Goal: Task Accomplishment & Management: Use online tool/utility

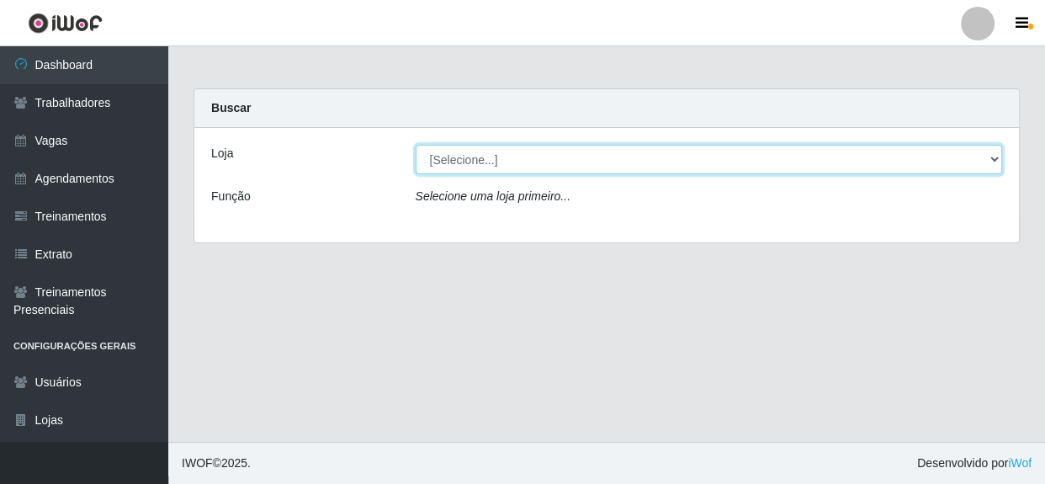
click at [473, 168] on select "[Selecione...] Rede Compras - CD Logistica" at bounding box center [709, 159] width 587 height 29
select select "429"
click at [416, 145] on select "[Selecione...] Rede Compras - CD Logistica" at bounding box center [709, 159] width 587 height 29
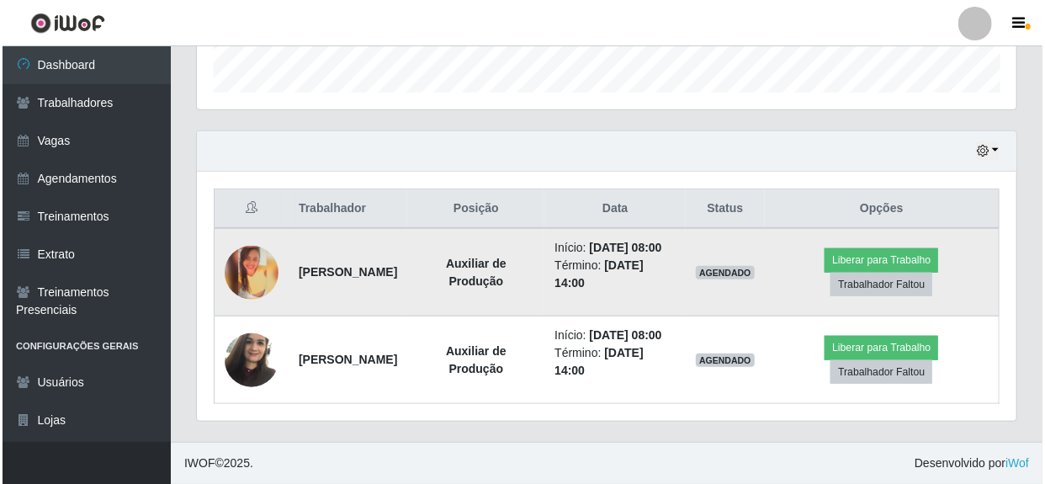
scroll to position [535, 0]
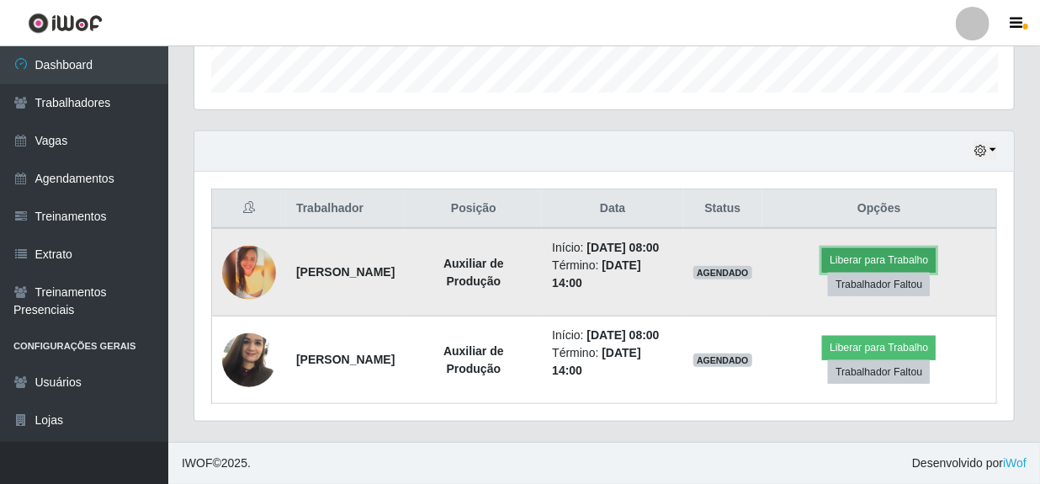
click at [902, 248] on button "Liberar para Trabalho" at bounding box center [879, 260] width 114 height 24
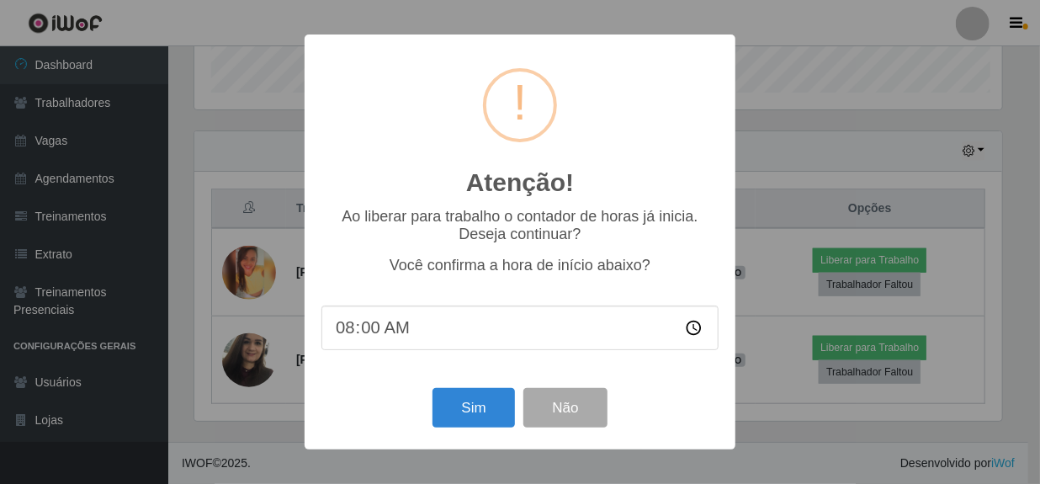
scroll to position [349, 812]
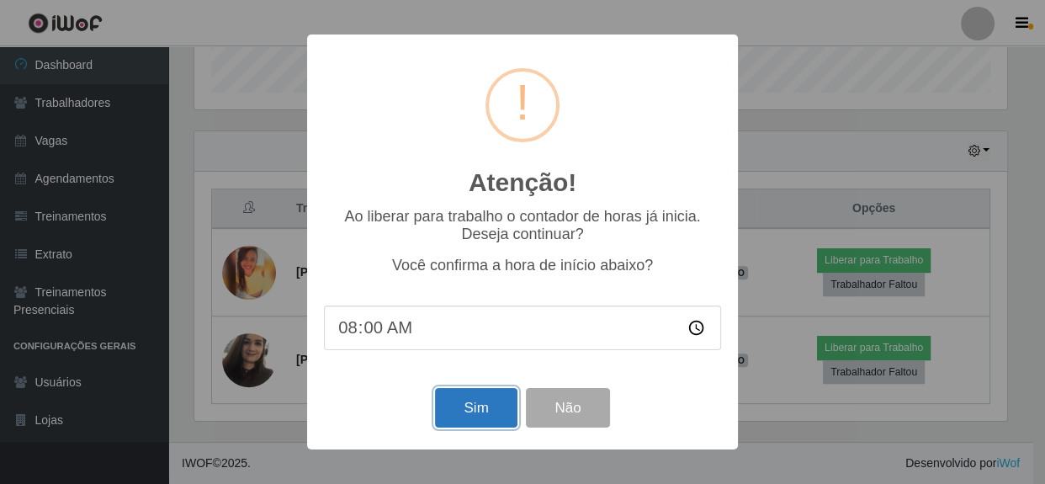
click at [501, 411] on button "Sim" at bounding box center [476, 408] width 82 height 40
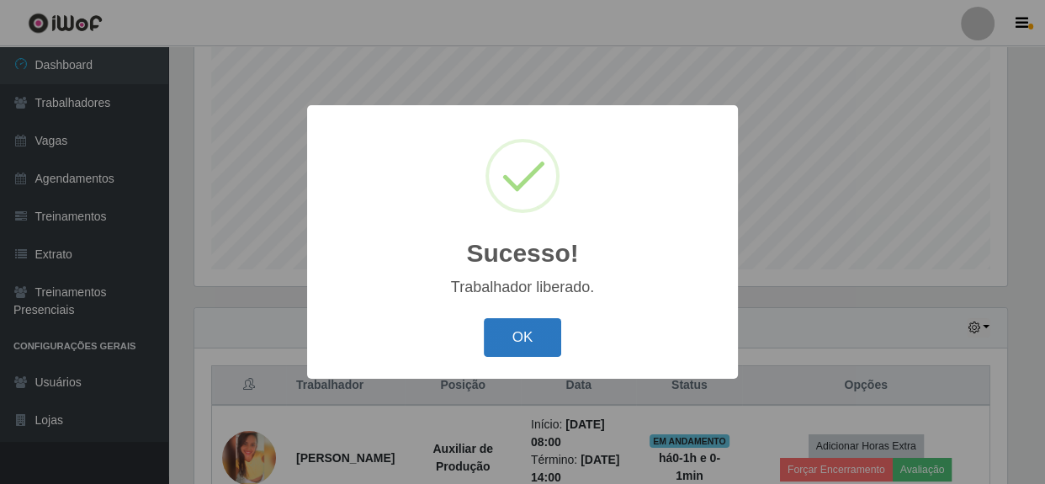
click at [530, 351] on button "OK" at bounding box center [523, 338] width 78 height 40
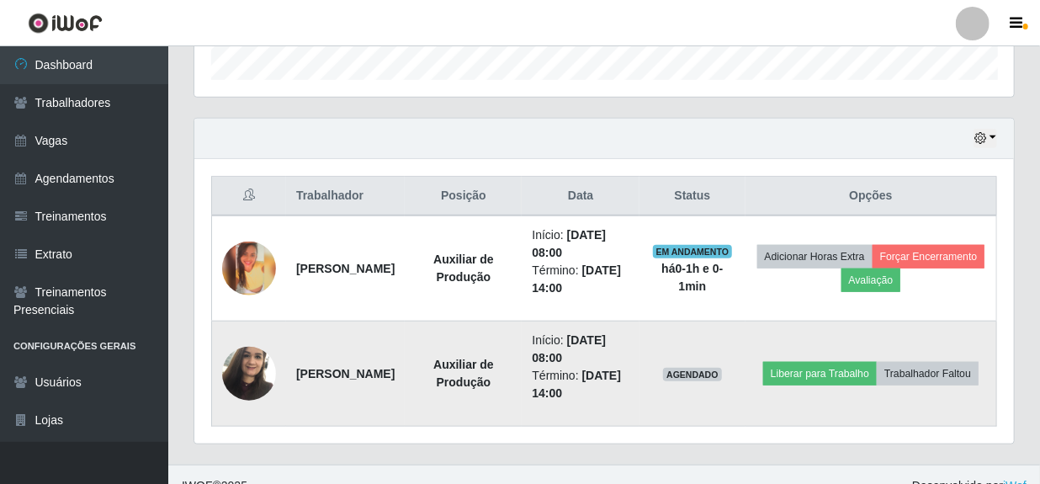
scroll to position [542, 0]
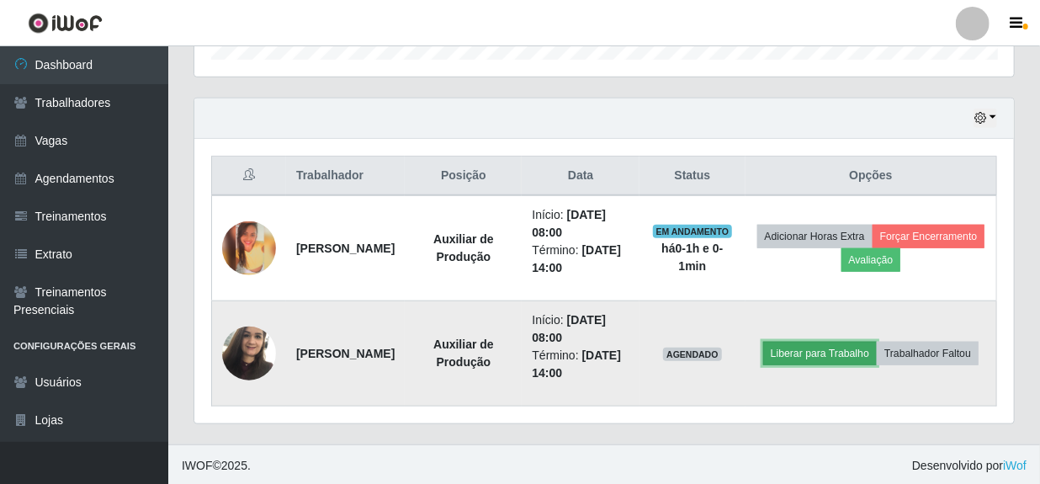
click at [877, 342] on button "Liberar para Trabalho" at bounding box center [820, 354] width 114 height 24
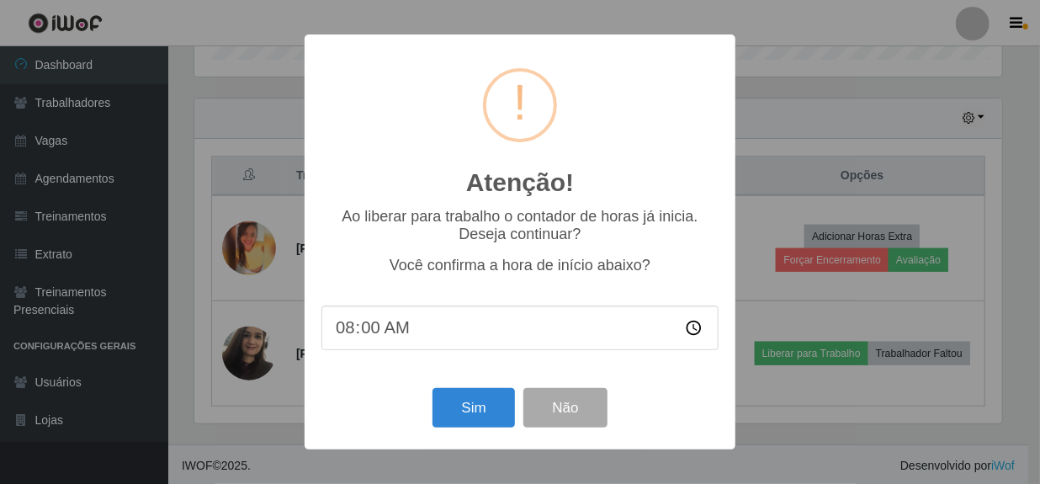
scroll to position [349, 812]
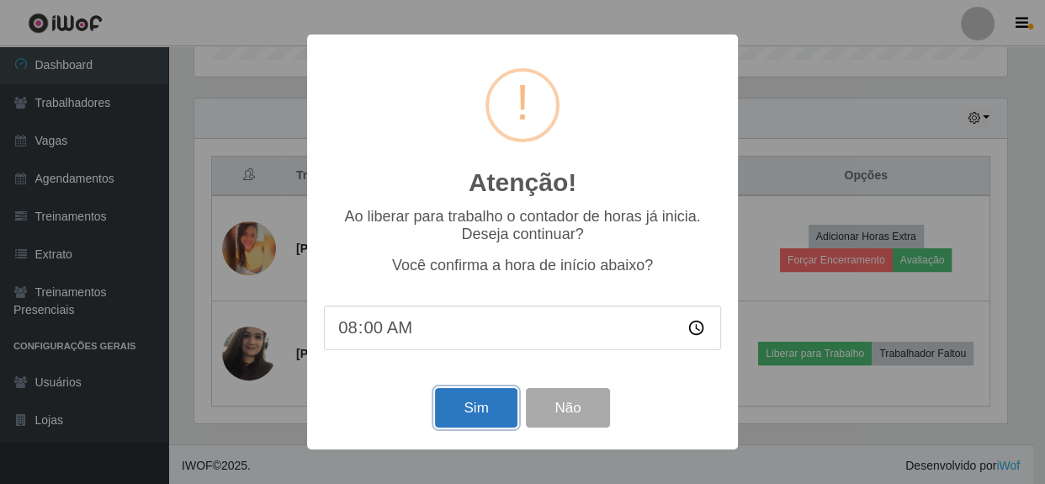
click at [470, 408] on button "Sim" at bounding box center [476, 408] width 82 height 40
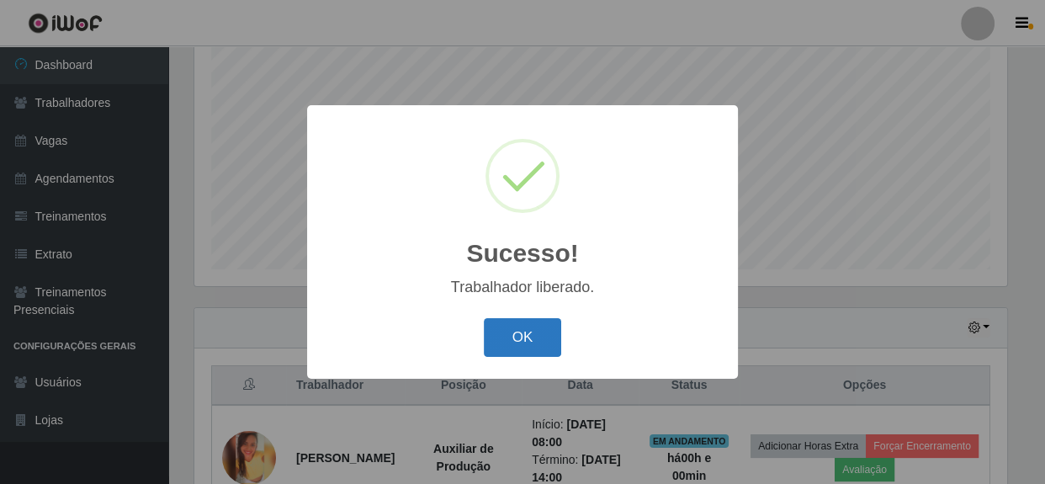
click at [503, 343] on button "OK" at bounding box center [523, 338] width 78 height 40
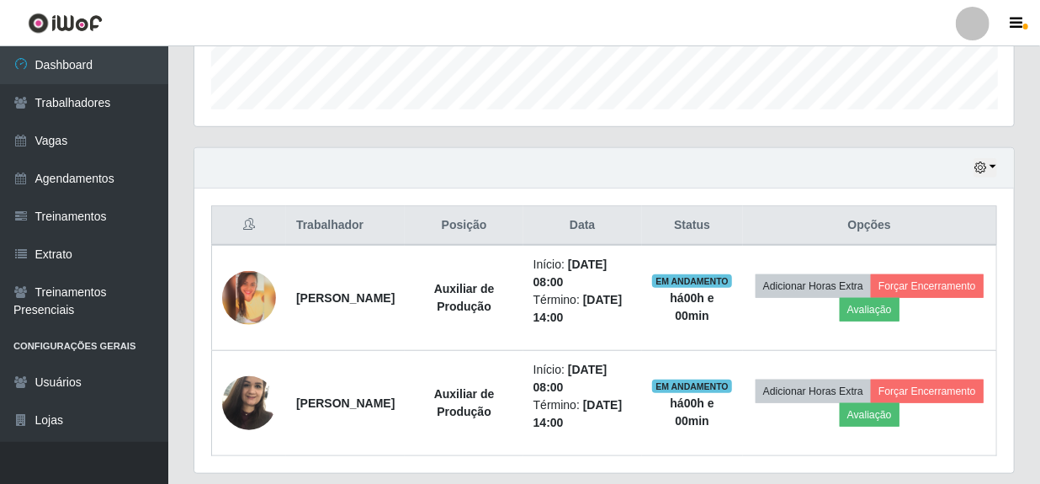
scroll to position [465, 0]
